Goal: Find specific page/section: Find specific page/section

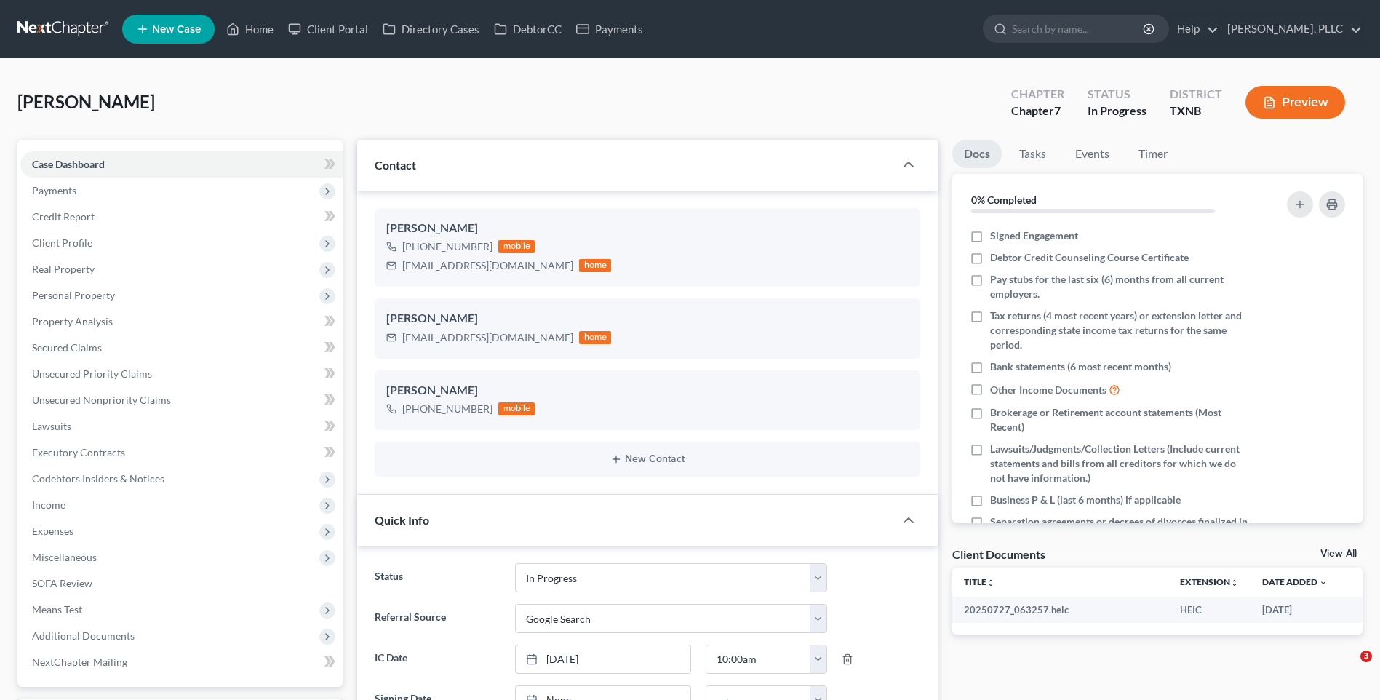
select select "13"
select select "4"
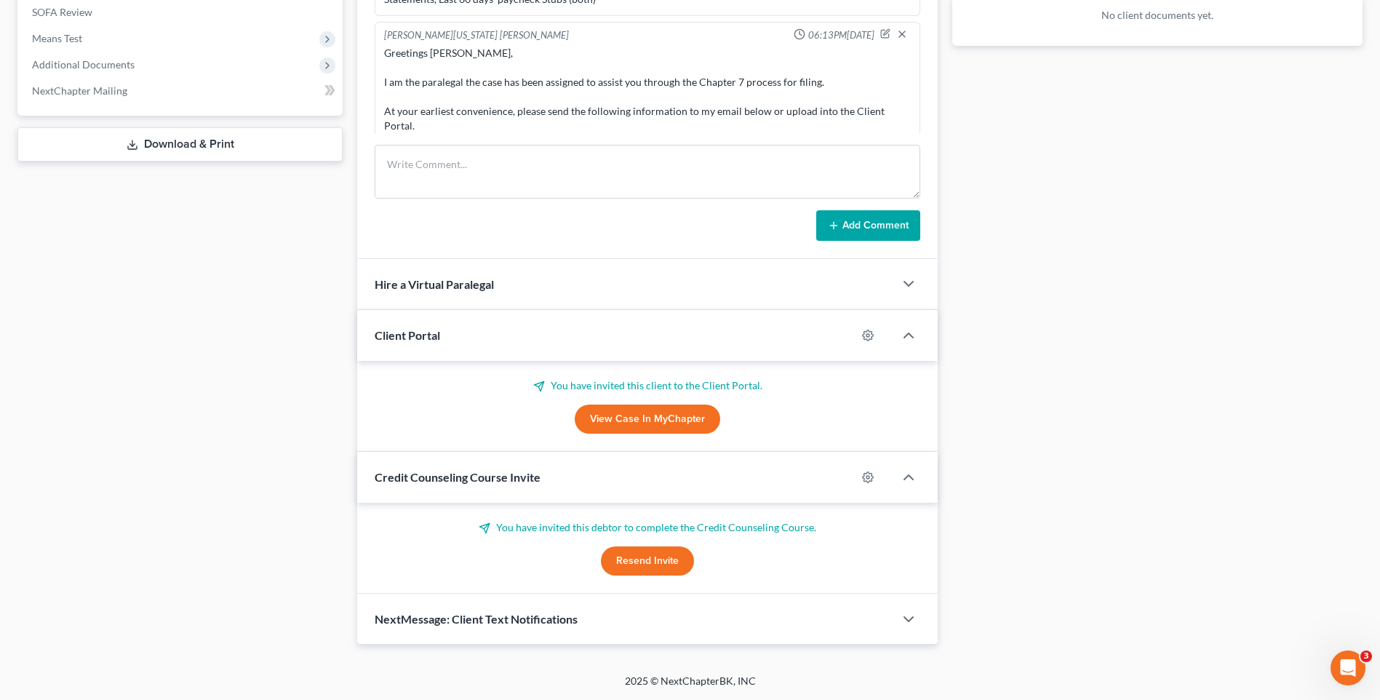
scroll to position [825, 0]
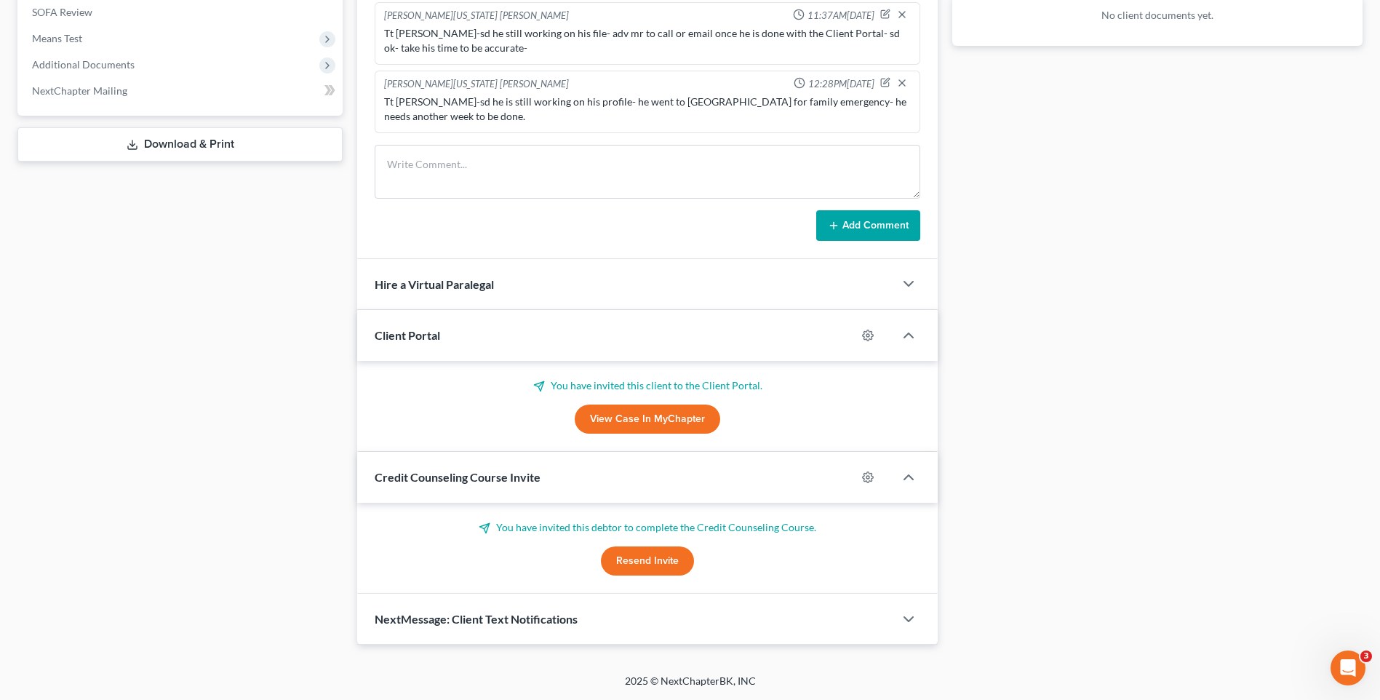
click at [1092, 293] on div "Docs Tasks Events Timer 0% Completed Nothing here yet! Signed Engagement Debtor…" at bounding box center [1157, 107] width 425 height 1076
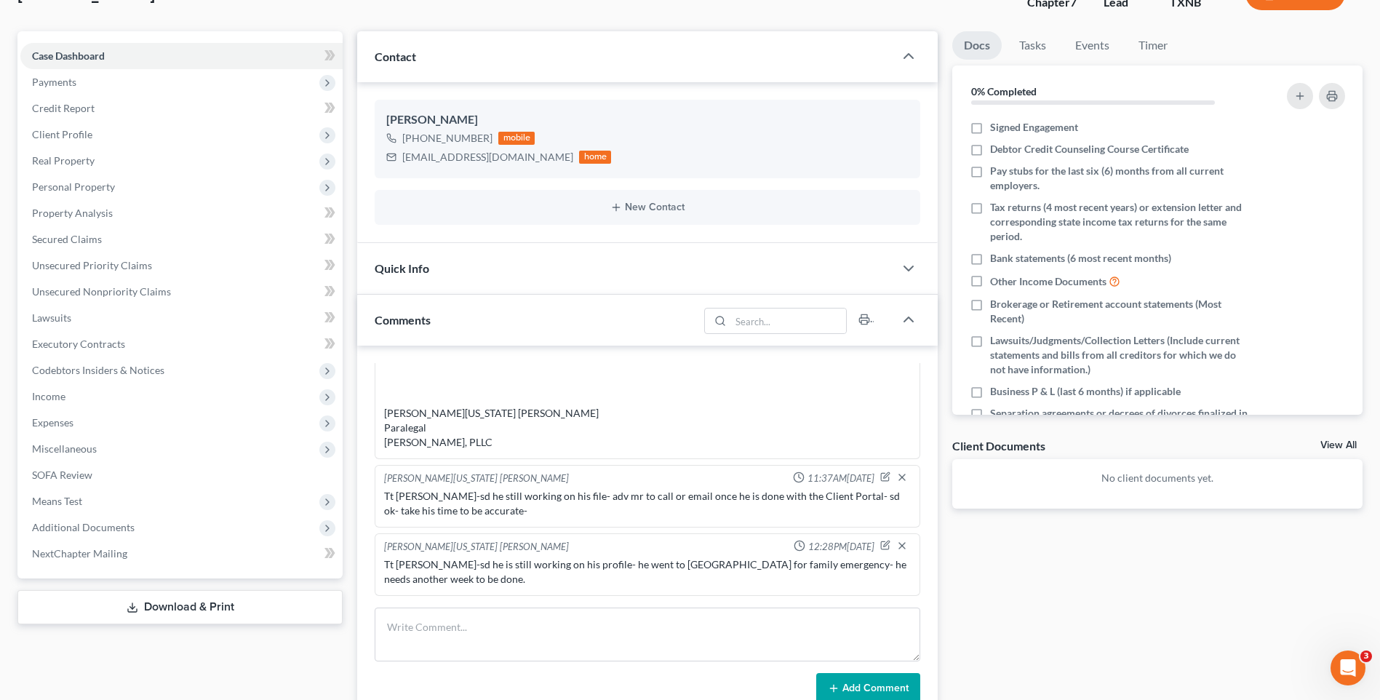
scroll to position [0, 0]
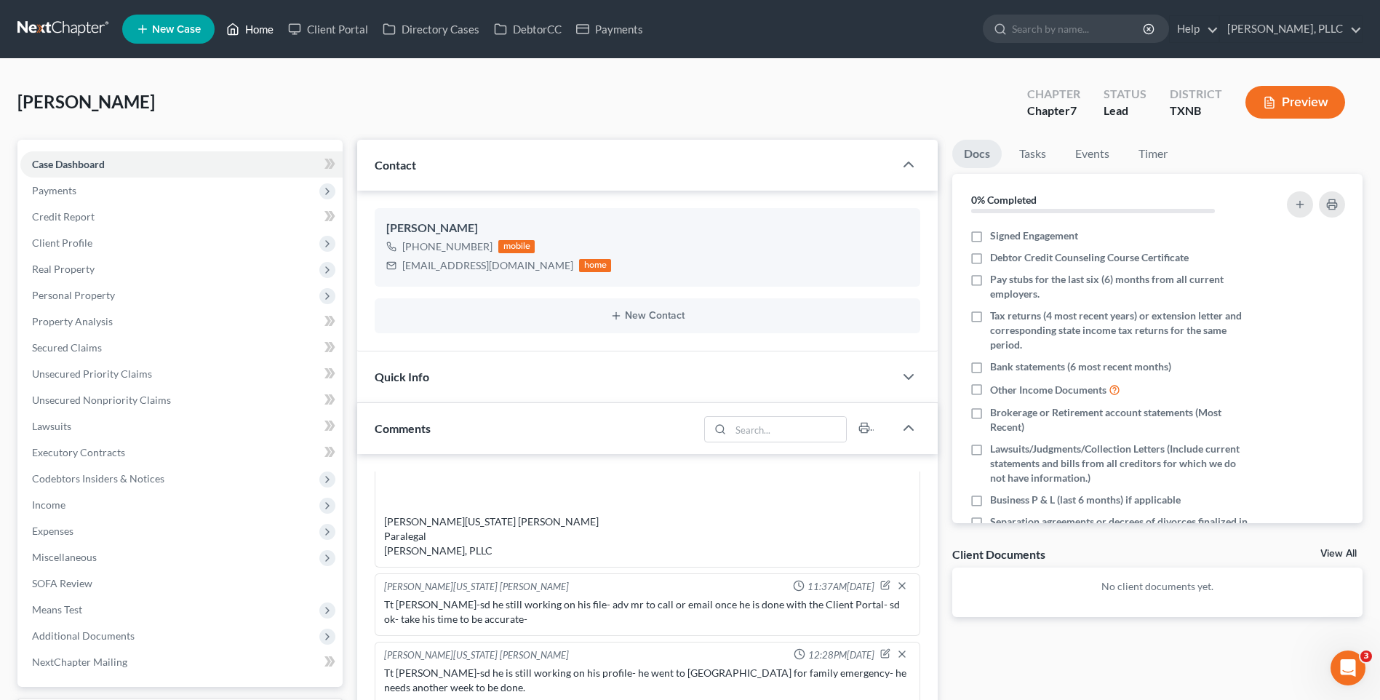
click at [266, 33] on link "Home" at bounding box center [250, 29] width 62 height 26
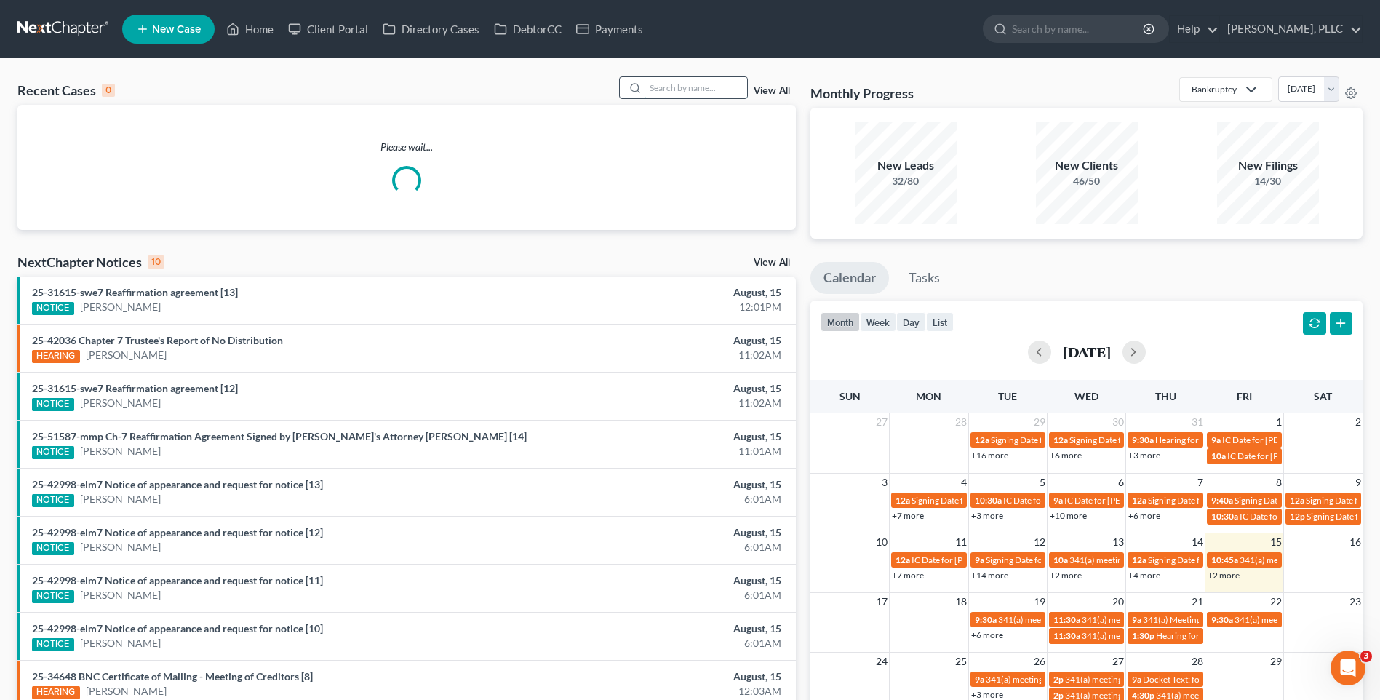
click at [691, 84] on input "search" at bounding box center [696, 87] width 102 height 21
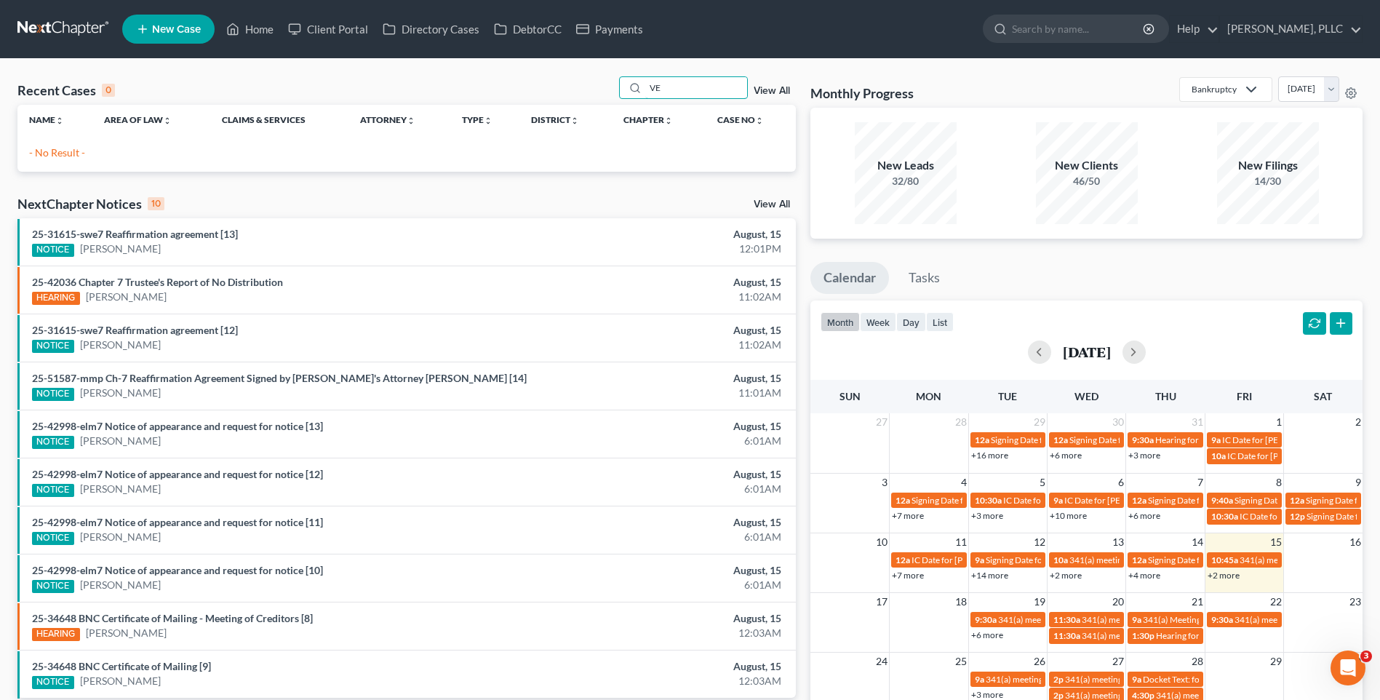
type input "V"
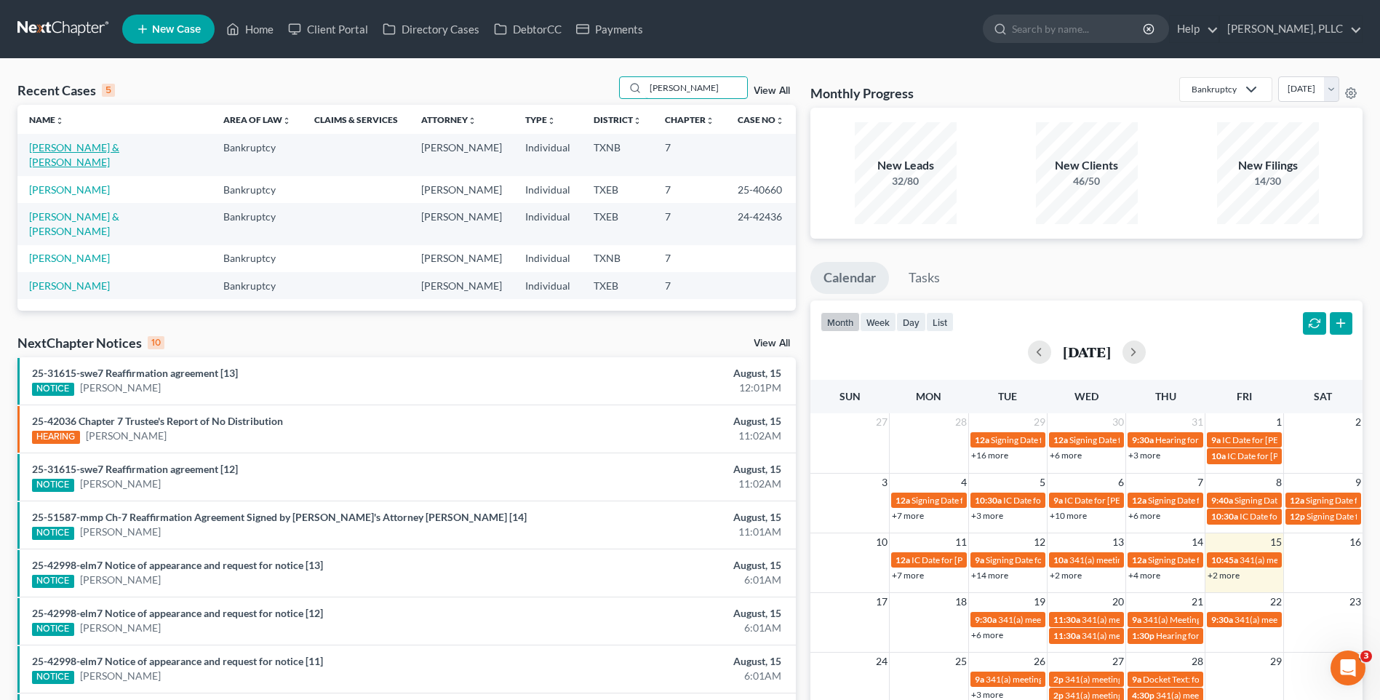
type input "ANDREW"
click at [76, 147] on link "Vera, Andrew & Kai" at bounding box center [74, 154] width 90 height 27
select select "4"
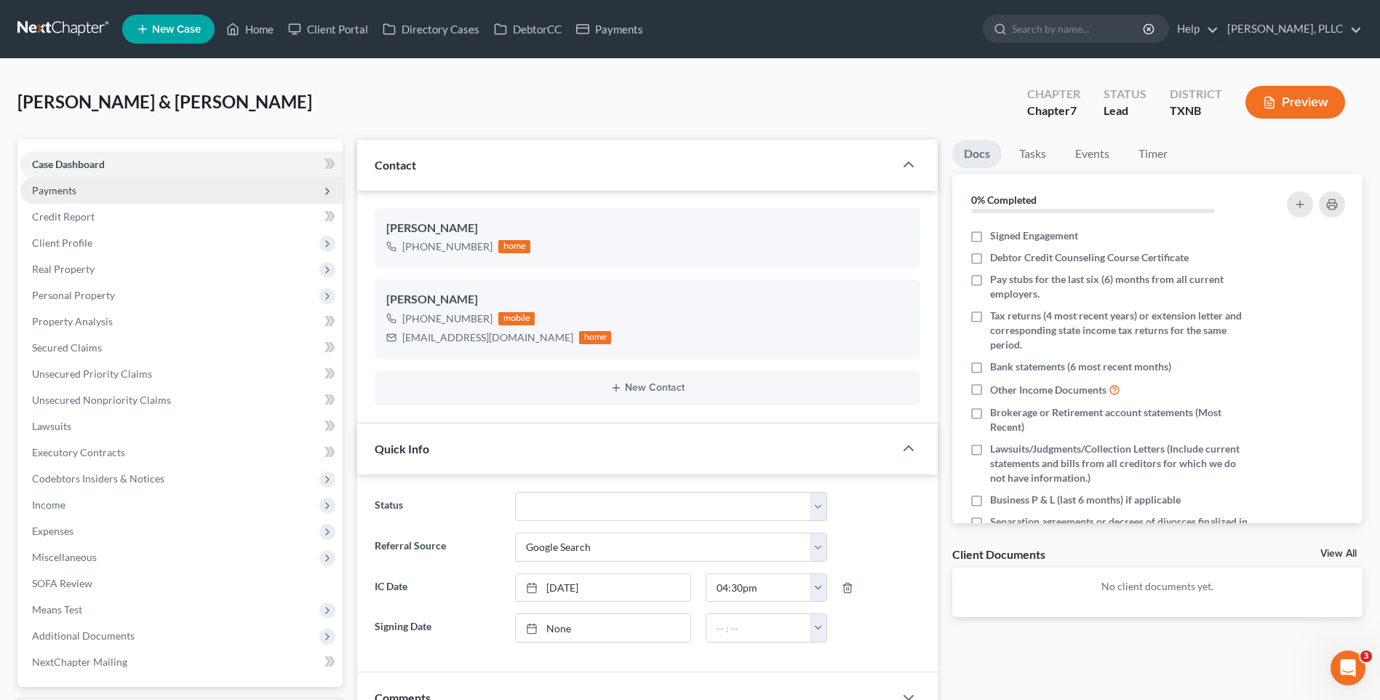
click at [57, 188] on span "Payments" at bounding box center [54, 190] width 44 height 12
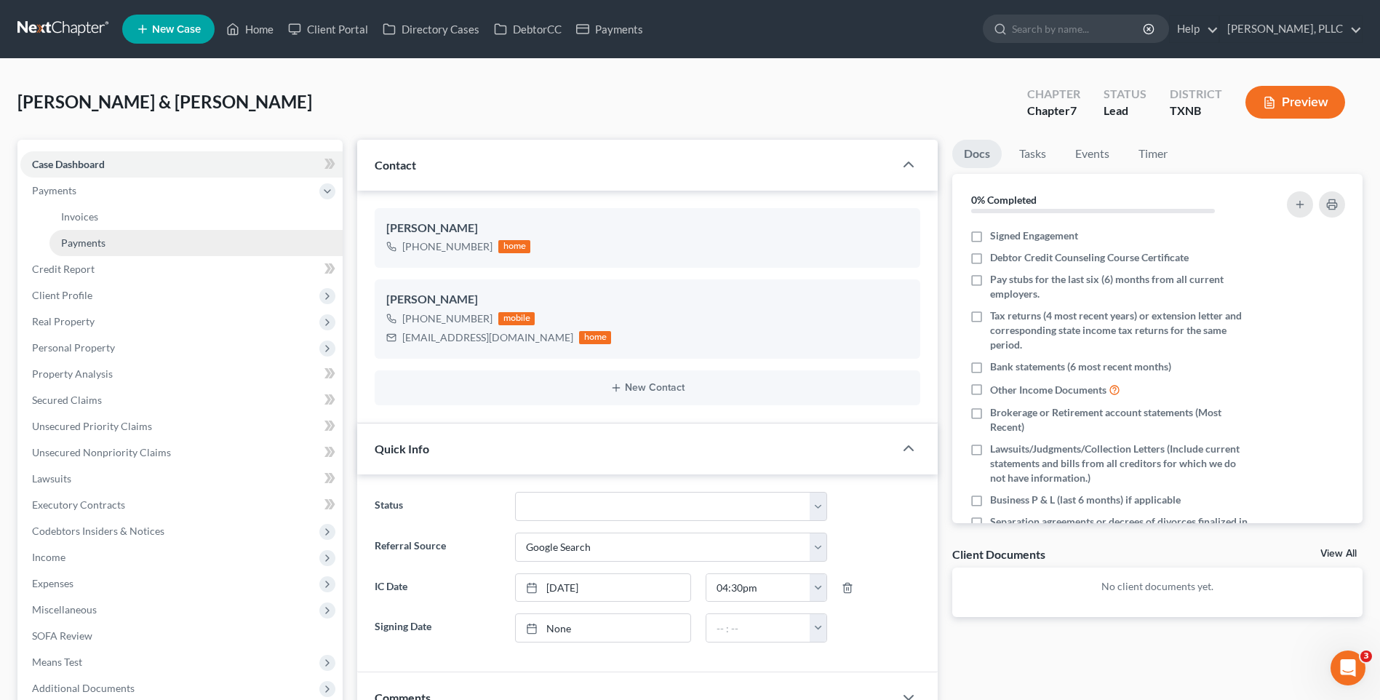
click at [84, 238] on span "Payments" at bounding box center [83, 242] width 44 height 12
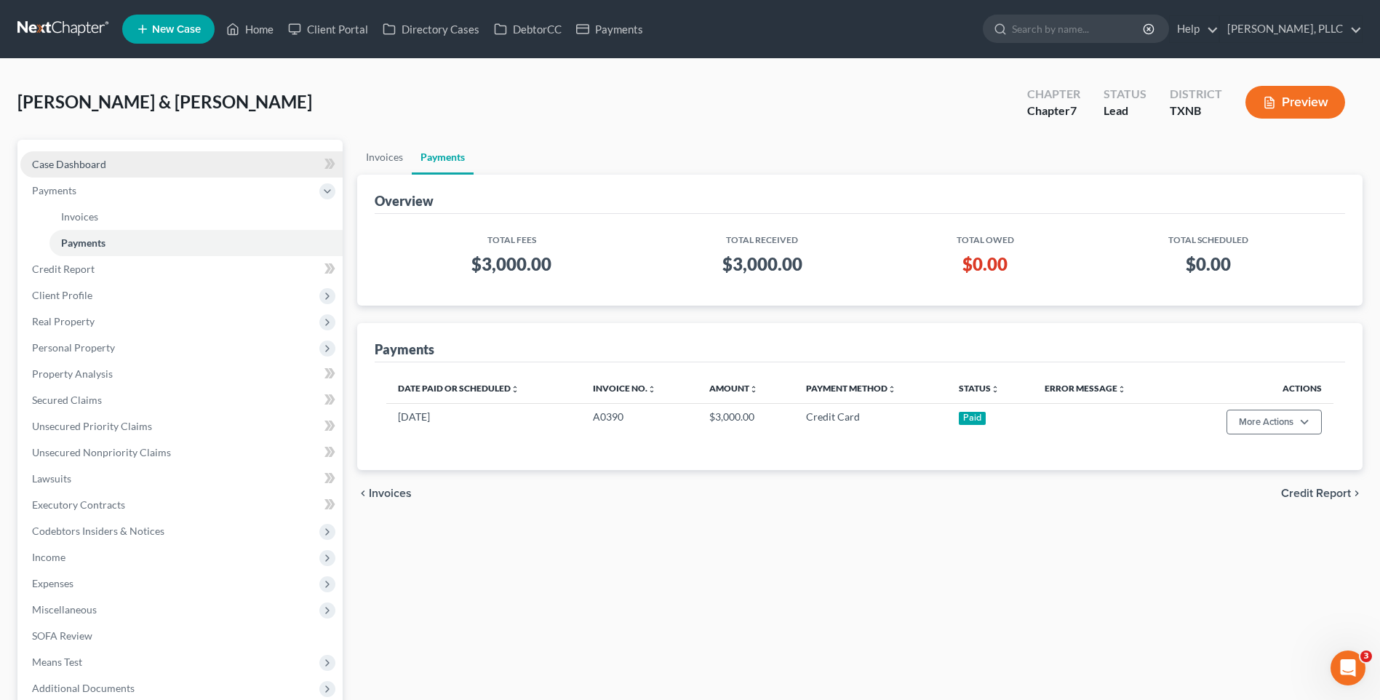
click at [100, 167] on span "Case Dashboard" at bounding box center [69, 164] width 74 height 12
select select "4"
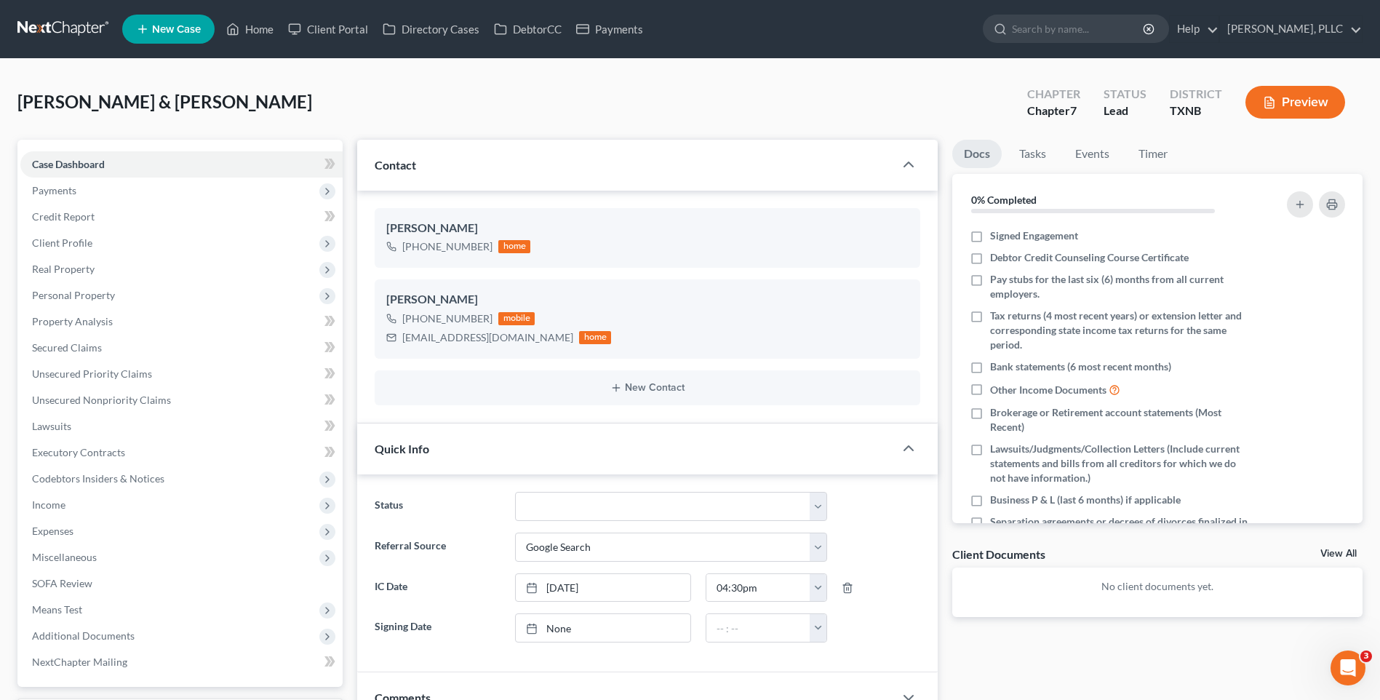
click at [801, 142] on div "Contact" at bounding box center [625, 165] width 537 height 50
